Goal: Task Accomplishment & Management: Manage account settings

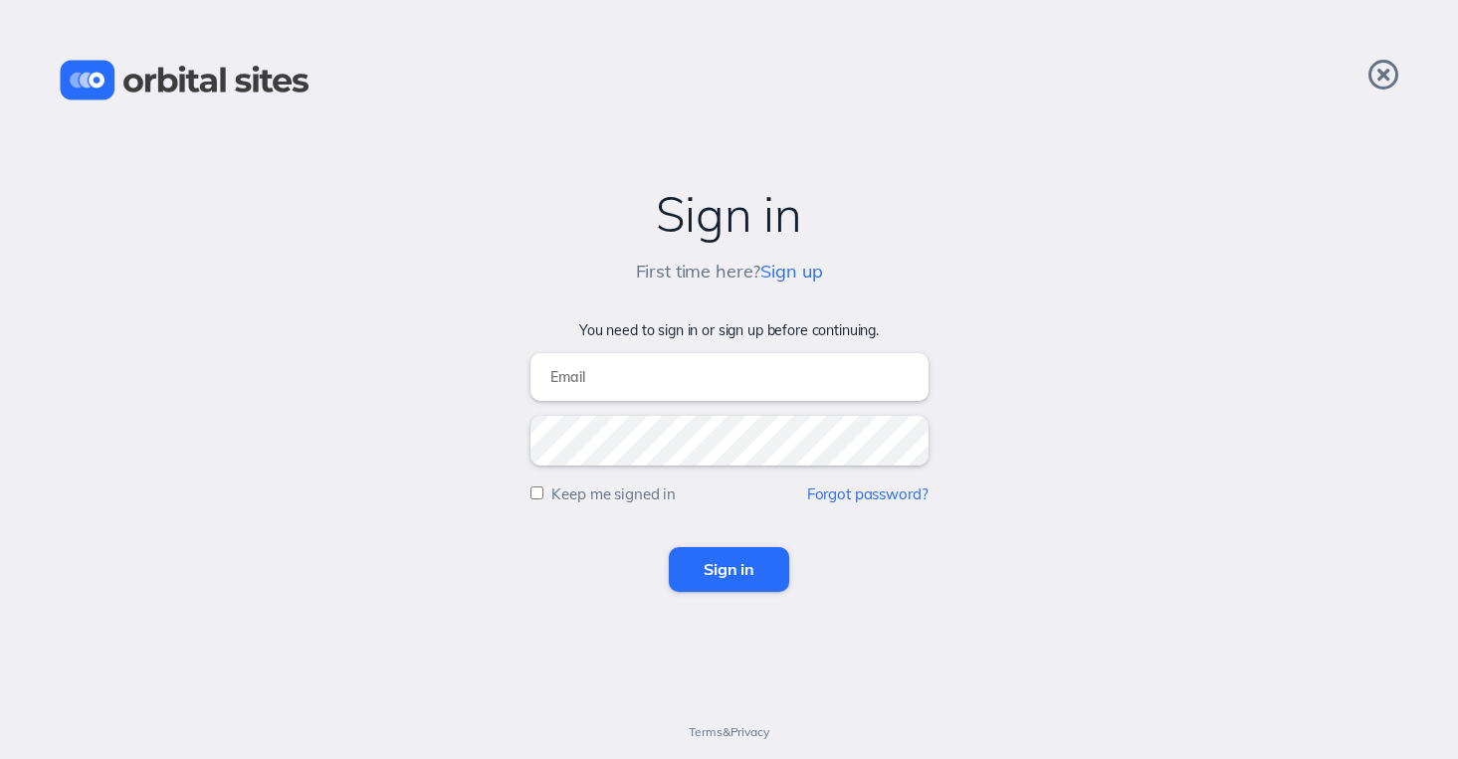
type input "[PERSON_NAME][EMAIL_ADDRESS][DOMAIN_NAME]"
click at [728, 569] on input "Sign in" at bounding box center [729, 569] width 120 height 44
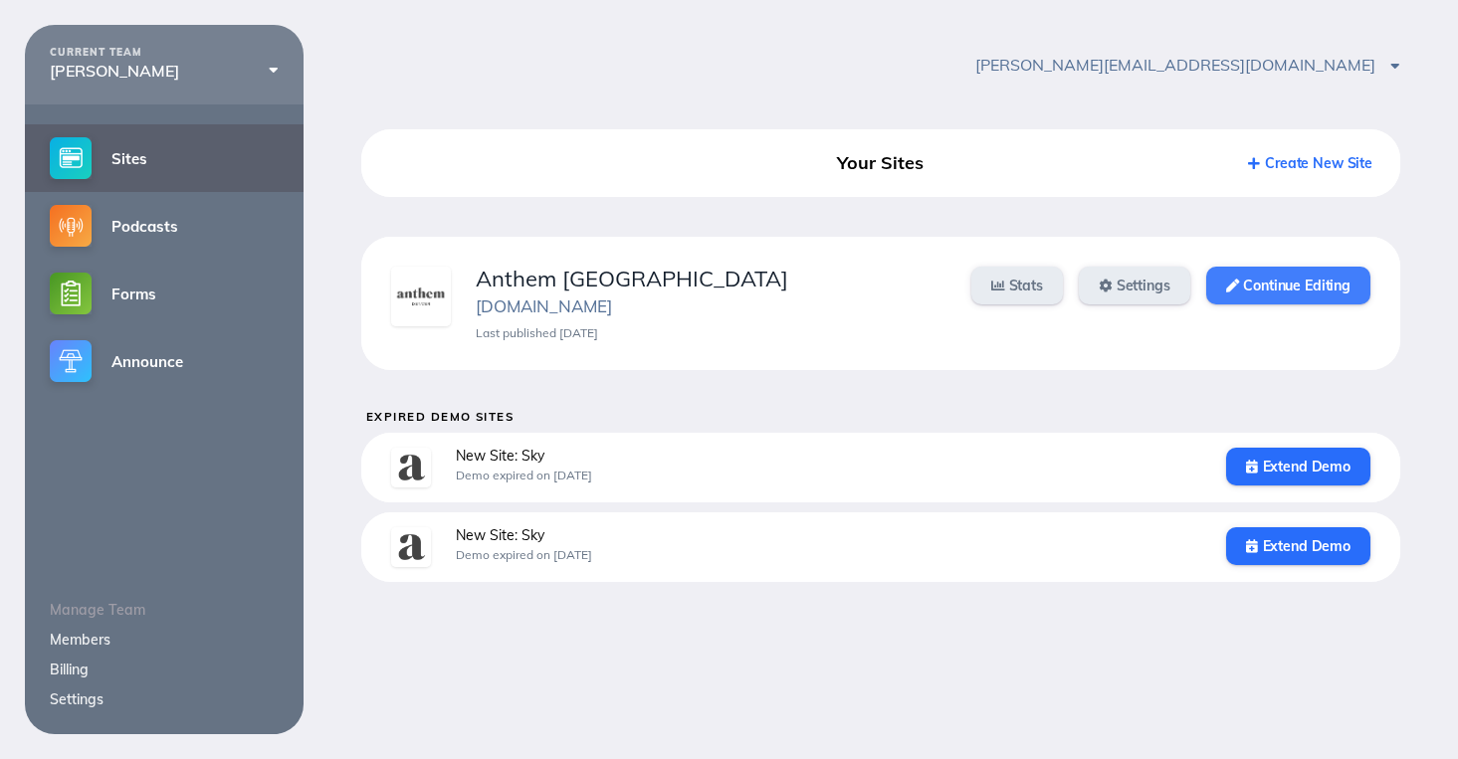
click at [1243, 288] on link "Continue Editing" at bounding box center [1288, 286] width 164 height 38
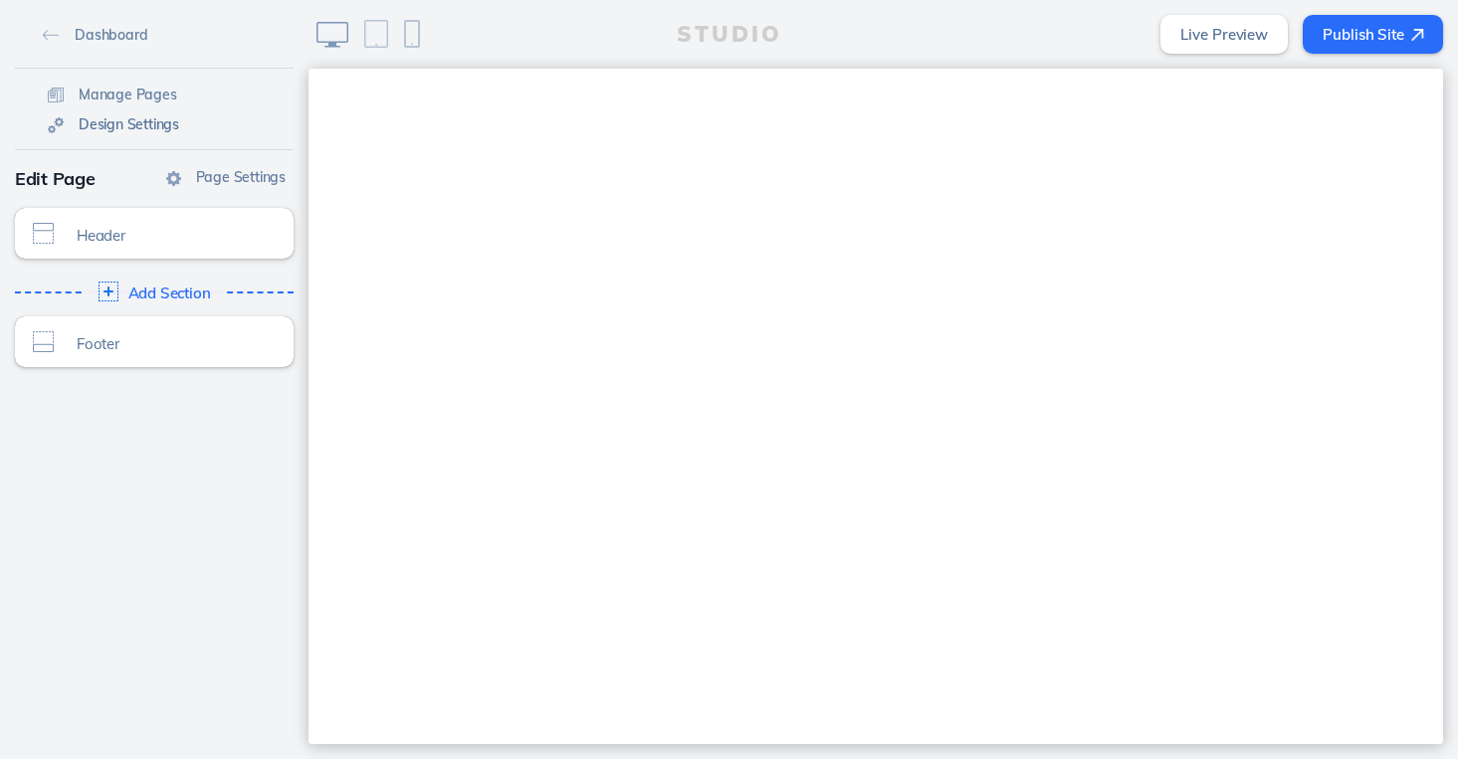
click at [123, 118] on span "Design Settings" at bounding box center [129, 124] width 101 height 18
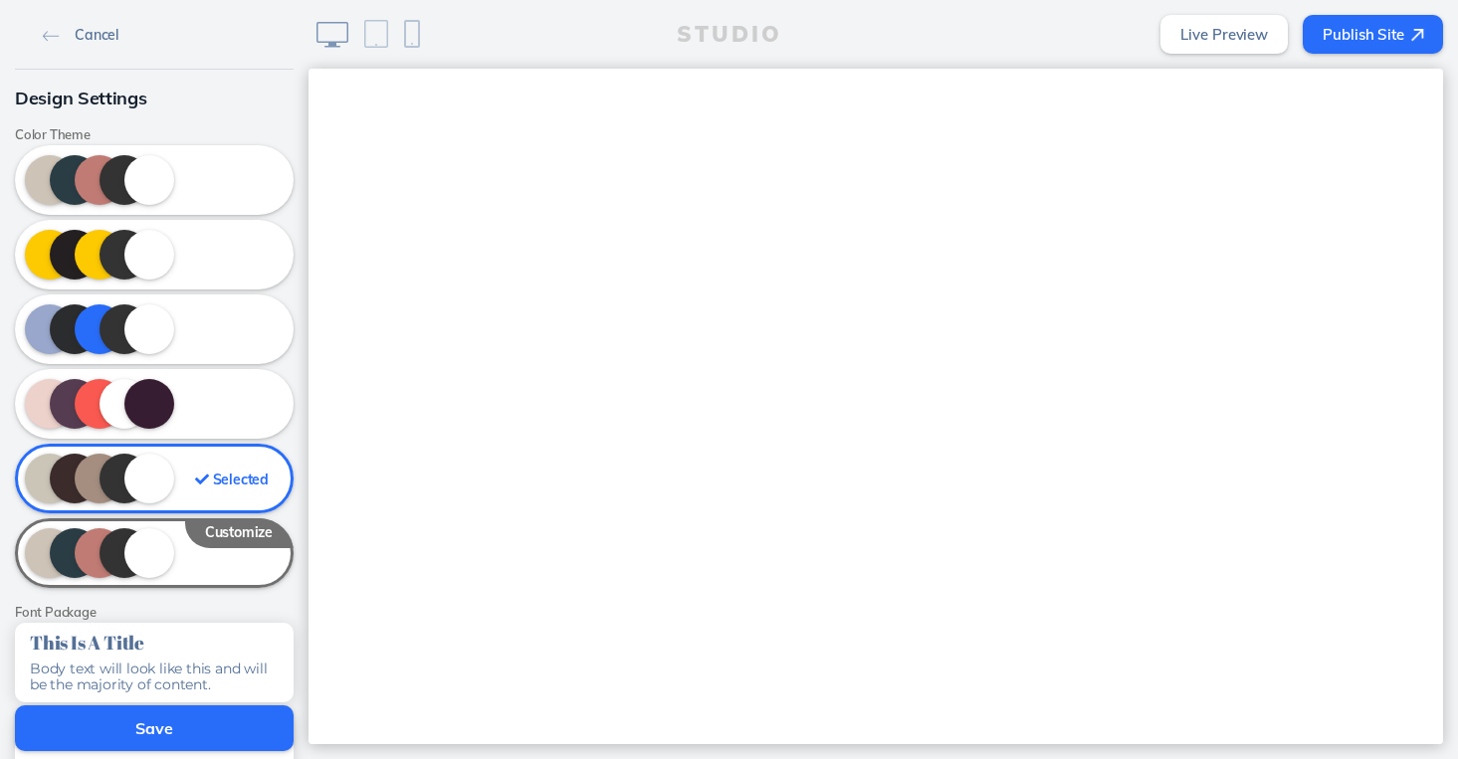
click at [93, 34] on span "Cancel" at bounding box center [97, 35] width 44 height 18
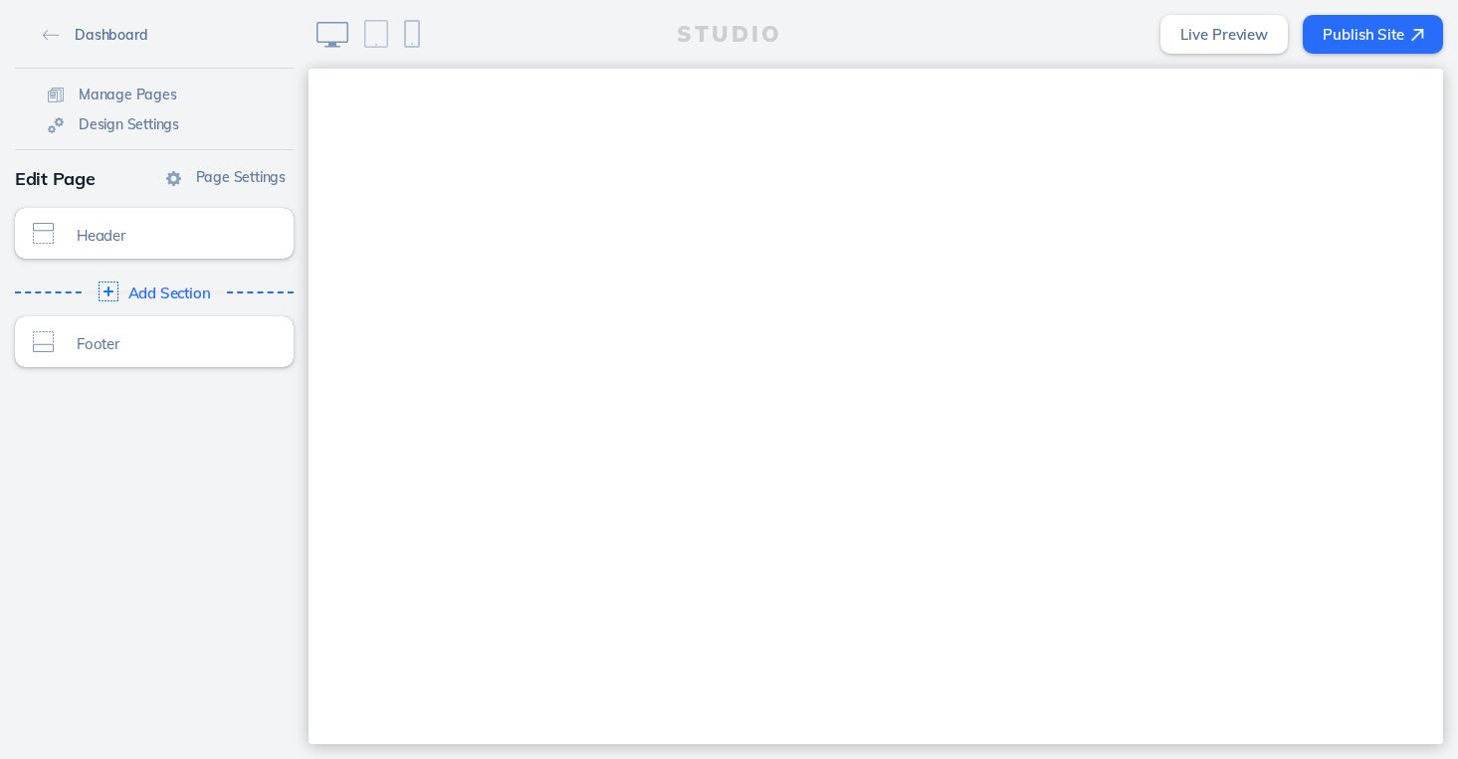
click at [78, 36] on span "Dashboard" at bounding box center [111, 35] width 73 height 18
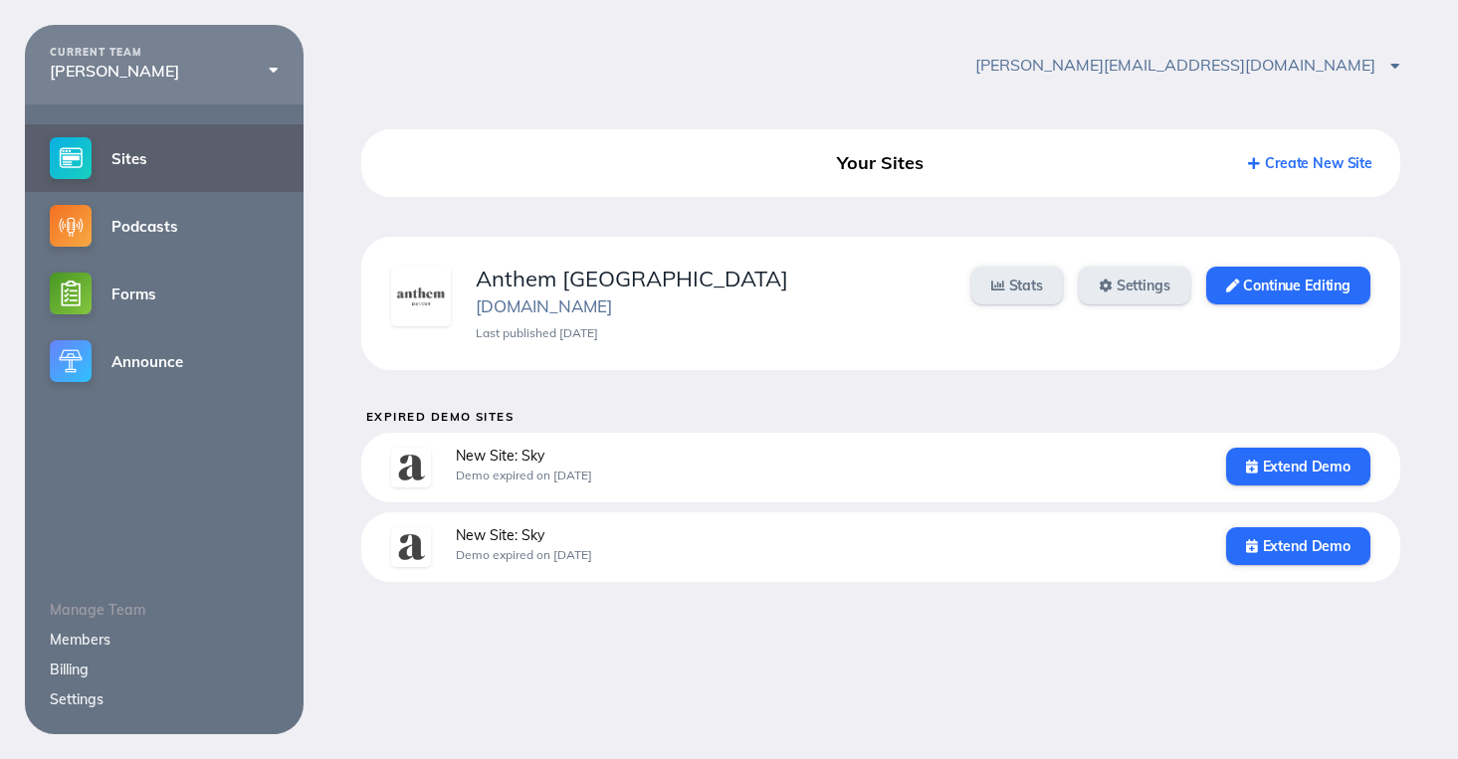
click at [72, 673] on link "Billing" at bounding box center [69, 670] width 39 height 18
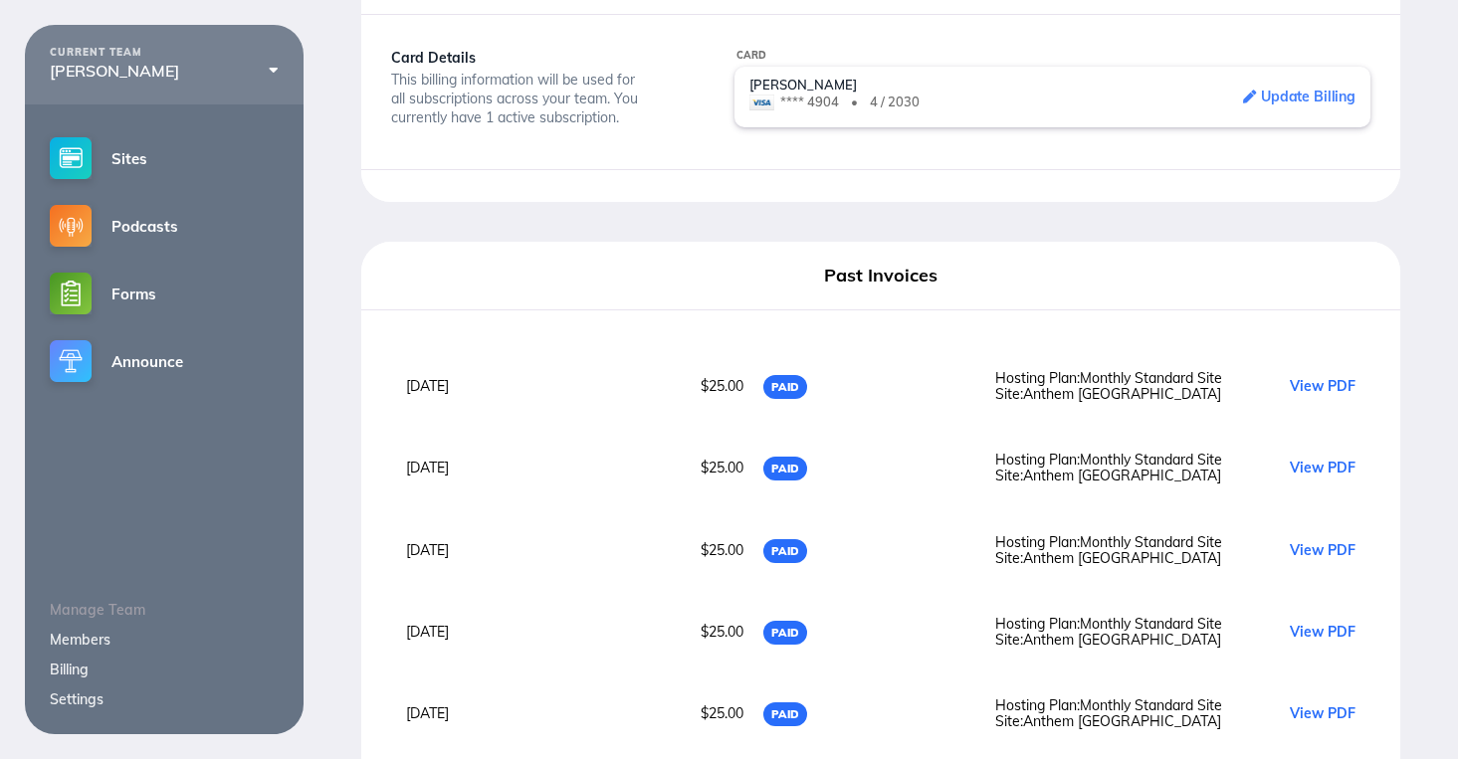
scroll to position [203, 0]
